Goal: Task Accomplishment & Management: Use online tool/utility

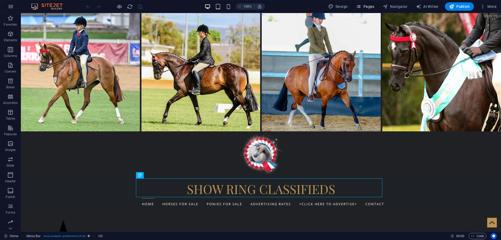
click at [363, 4] on span "Pages" at bounding box center [365, 6] width 18 height 5
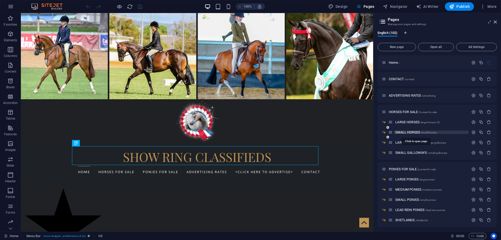
click at [404, 133] on span "SMALL HORSES /small-horses" at bounding box center [415, 132] width 41 height 4
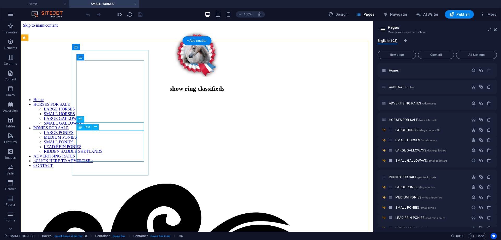
scroll to position [151, 0]
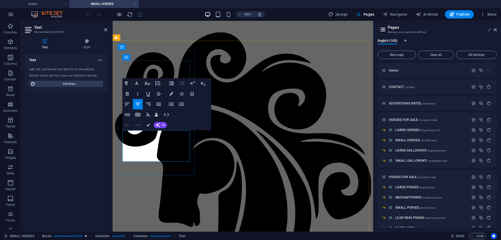
drag, startPoint x: 124, startPoint y: 159, endPoint x: 188, endPoint y: 159, distance: 64.7
click at [125, 114] on icon "button" at bounding box center [127, 114] width 5 height 3
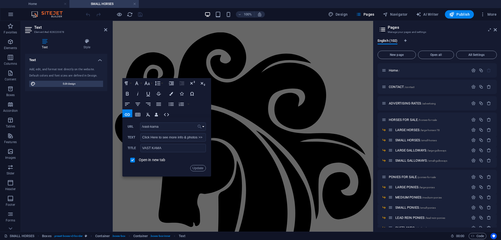
click at [204, 126] on button "Choose Link" at bounding box center [201, 126] width 10 height 8
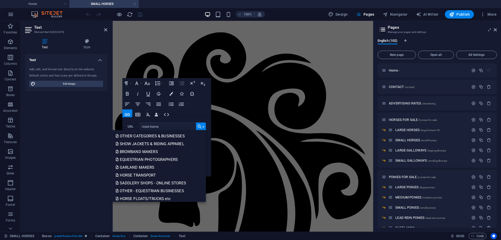
scroll to position [313, 0]
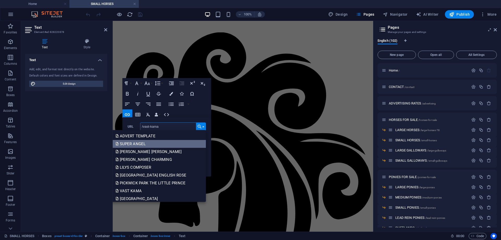
click at [145, 145] on p "SUPER ANGEL" at bounding box center [130, 144] width 31 height 8
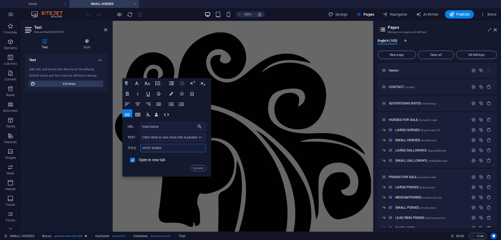
click at [148, 149] on input "VAST KAMA" at bounding box center [172, 148] width 65 height 8
type input "s"
type input "SUPER ANGEL"
click at [133, 160] on input "checkbox" at bounding box center [131, 159] width 5 height 5
checkbox input "true"
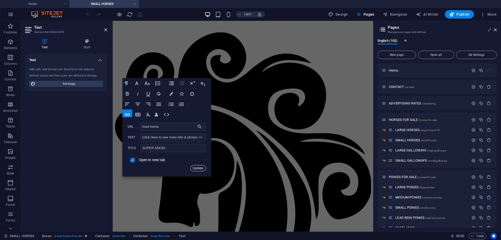
drag, startPoint x: 197, startPoint y: 167, endPoint x: 85, endPoint y: 146, distance: 114.6
click at [197, 167] on button "Update" at bounding box center [198, 168] width 16 height 6
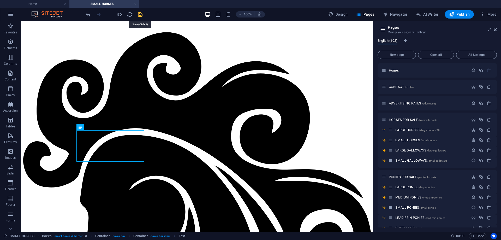
click at [140, 13] on icon "save" at bounding box center [140, 14] width 6 height 6
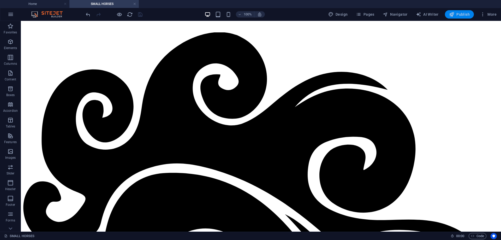
click at [451, 15] on icon "button" at bounding box center [451, 14] width 5 height 5
